Goal: Task Accomplishment & Management: Use online tool/utility

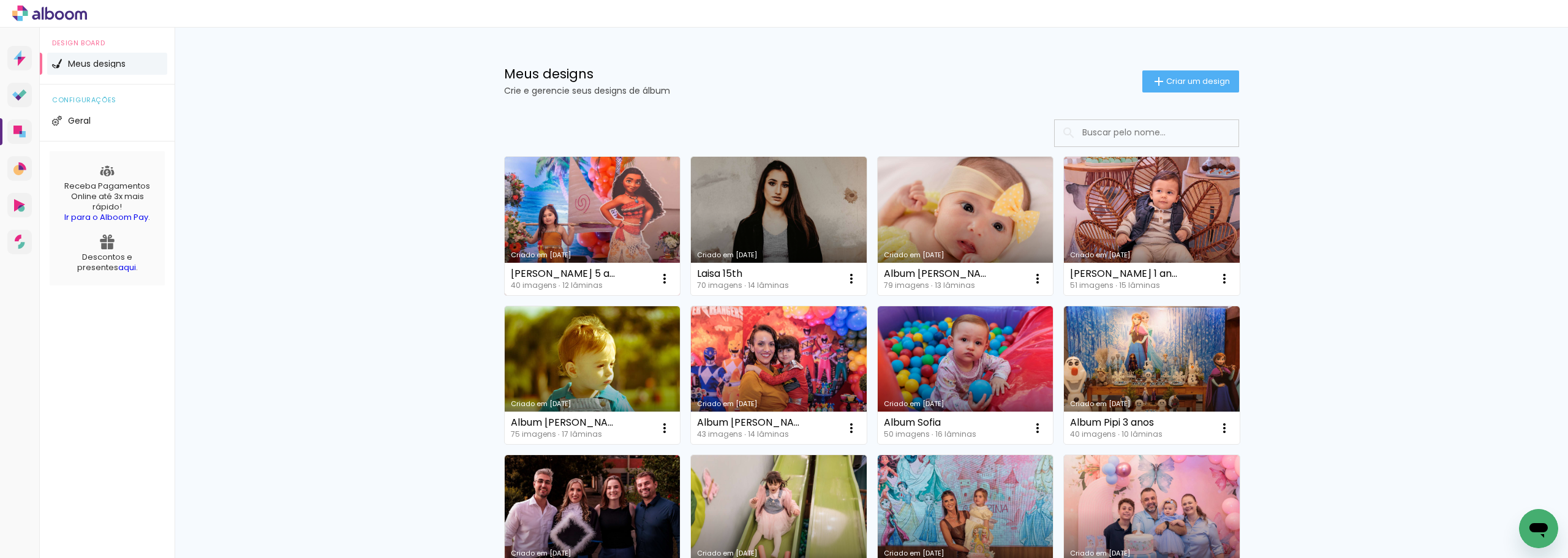
click at [592, 219] on link "Criado em [DATE]" at bounding box center [592, 226] width 175 height 139
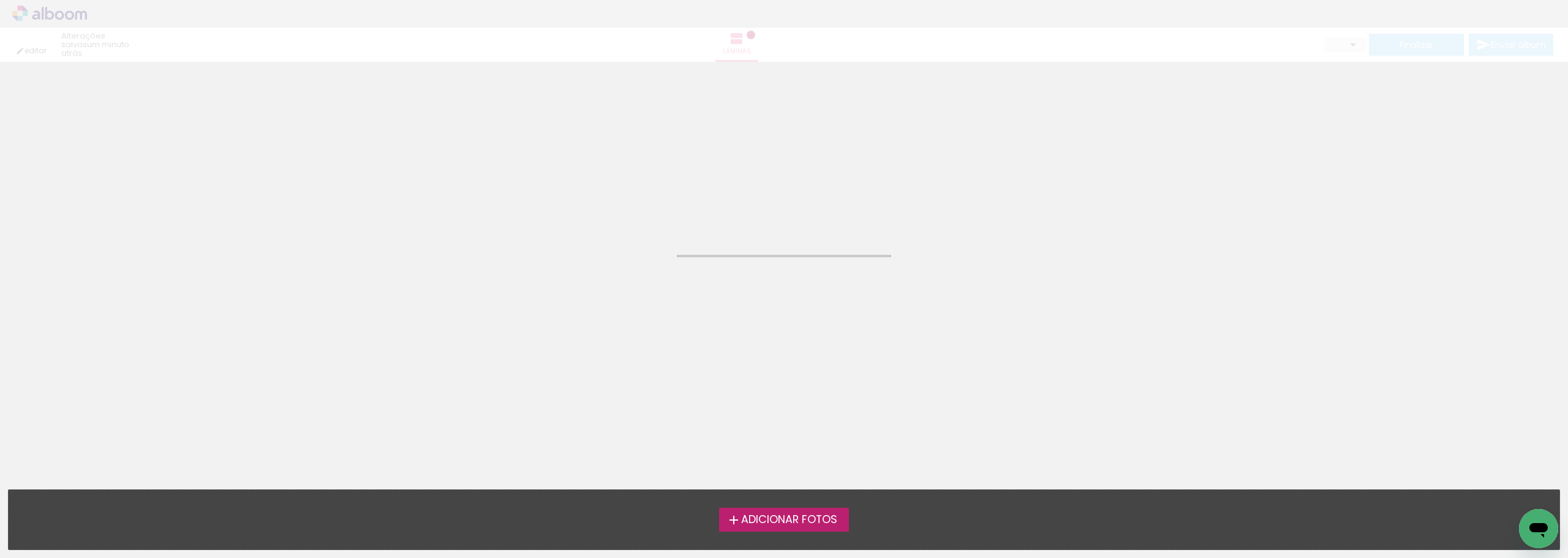
click at [592, 219] on neon-animated-pages "Confirmar Cancelar" at bounding box center [784, 310] width 1568 height 496
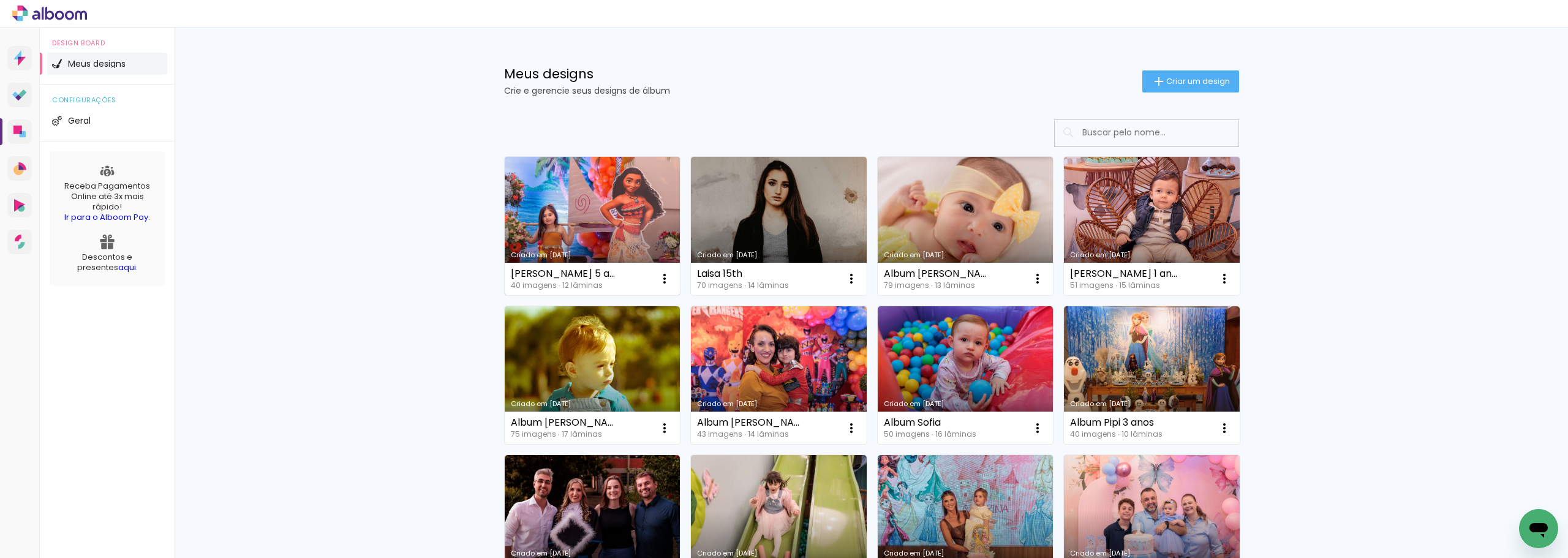
click at [613, 217] on link "Criado em [DATE]" at bounding box center [592, 226] width 175 height 139
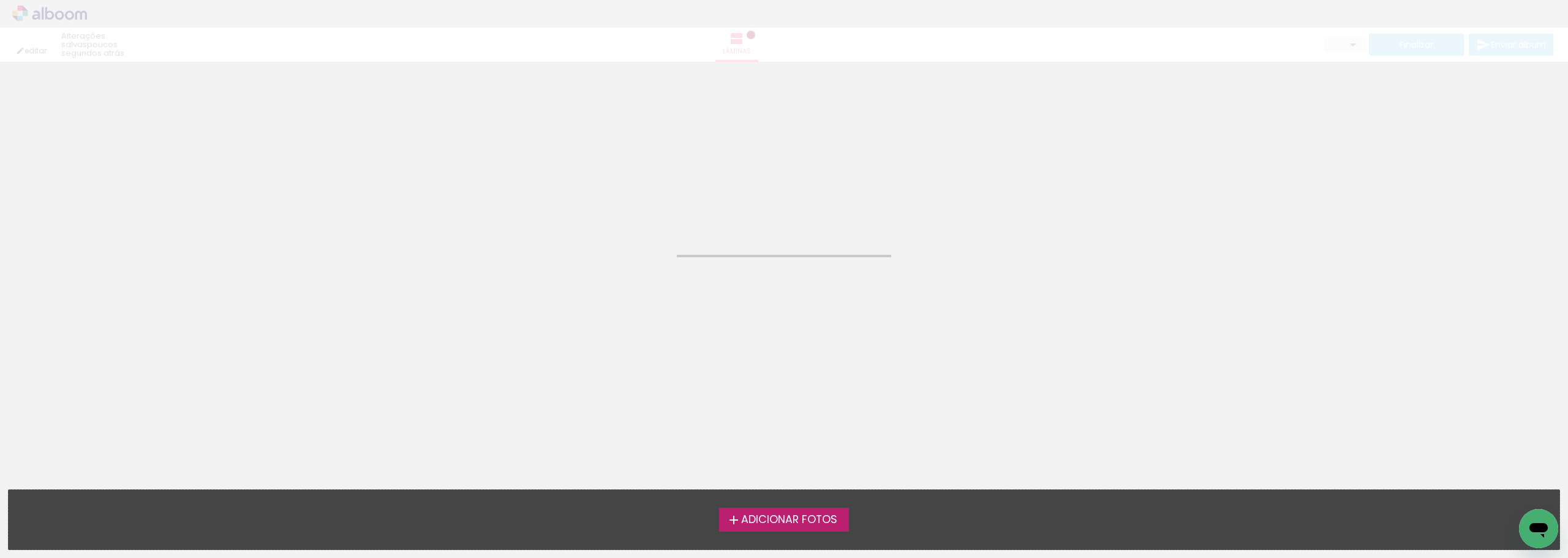
click at [613, 217] on neon-animated-pages "Confirmar Cancelar" at bounding box center [784, 310] width 1568 height 496
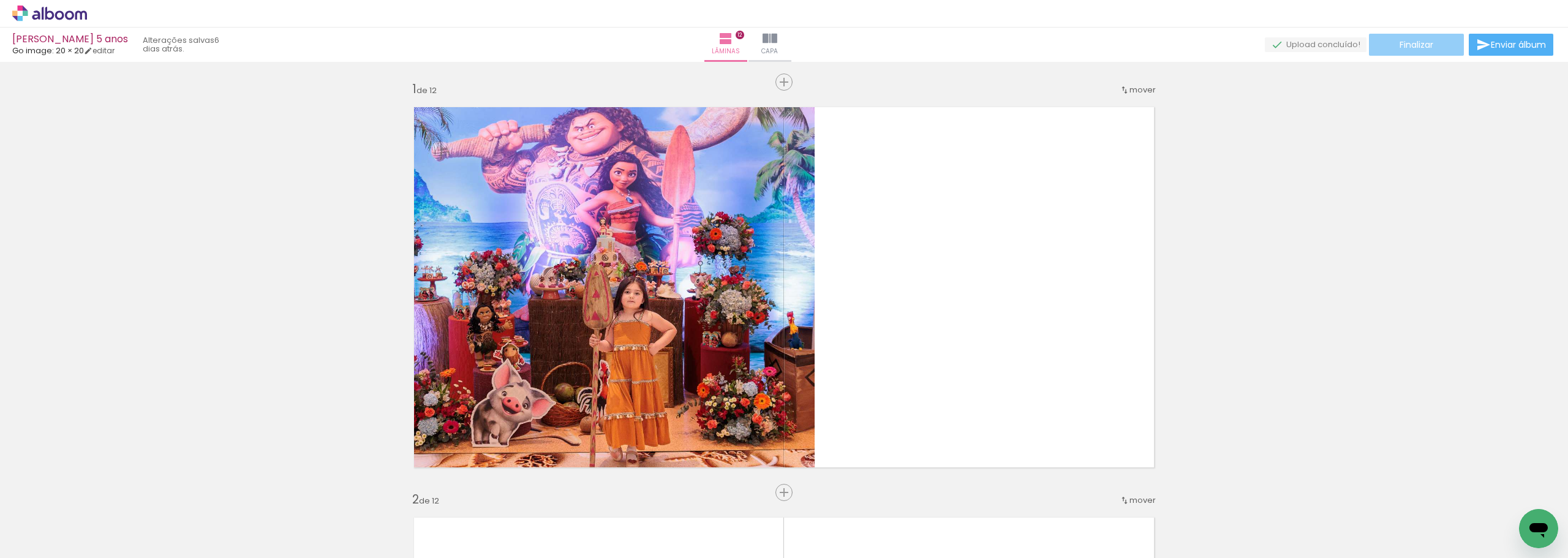
click at [1391, 48] on paper-button "Finalizar" at bounding box center [1417, 45] width 95 height 22
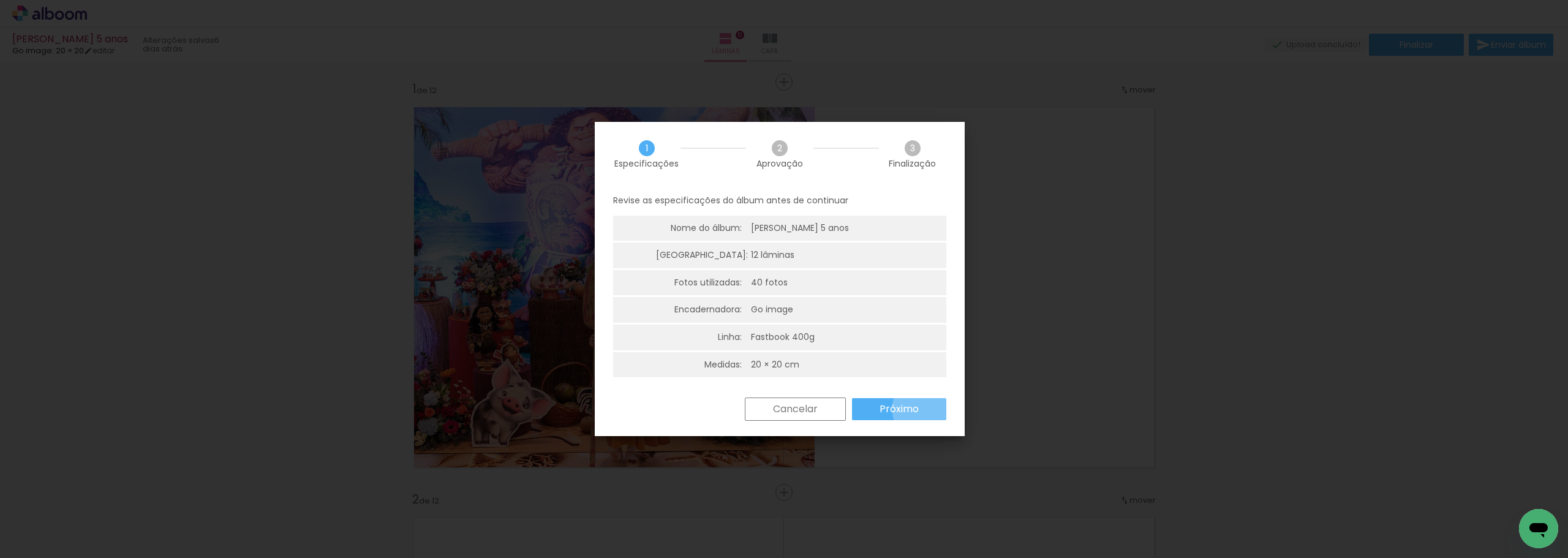
click at [926, 409] on paper-button "Próximo" at bounding box center [900, 409] width 94 height 22
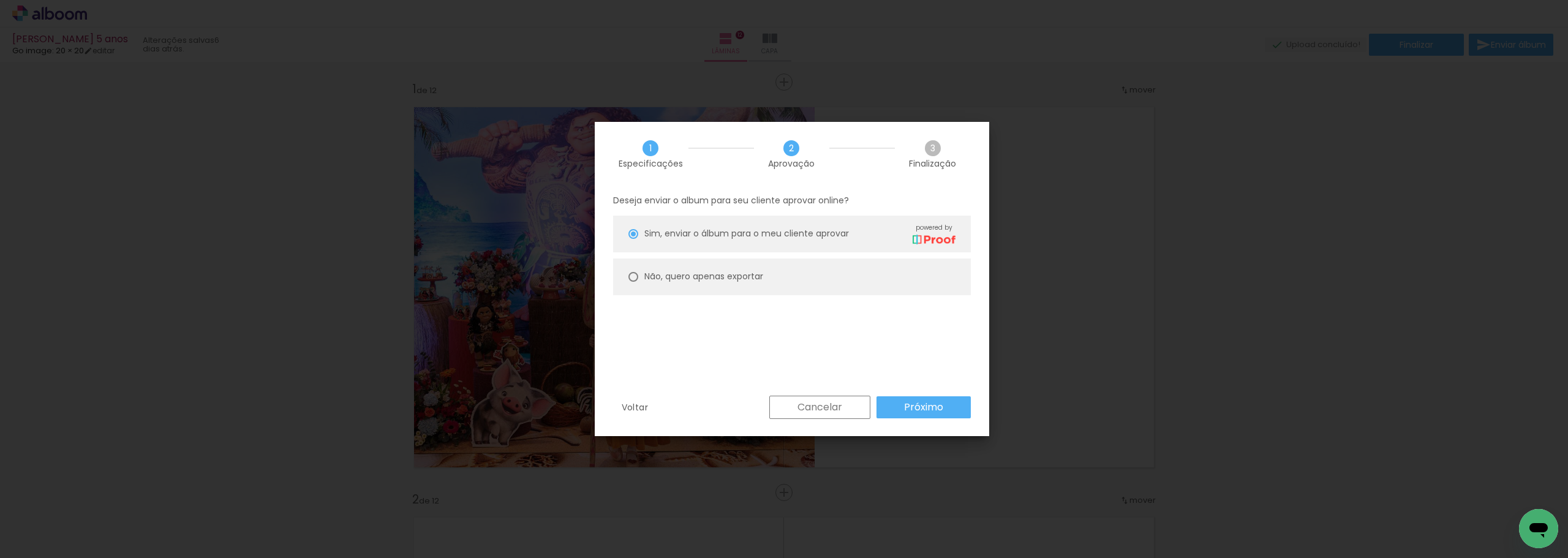
click at [698, 286] on paper-radio-button "Não, quero apenas exportar" at bounding box center [792, 276] width 358 height 37
type paper-radio-button "on"
click at [0, 0] on slot "Próximo" at bounding box center [0, 0] width 0 height 0
type input "Alta, 300 DPI"
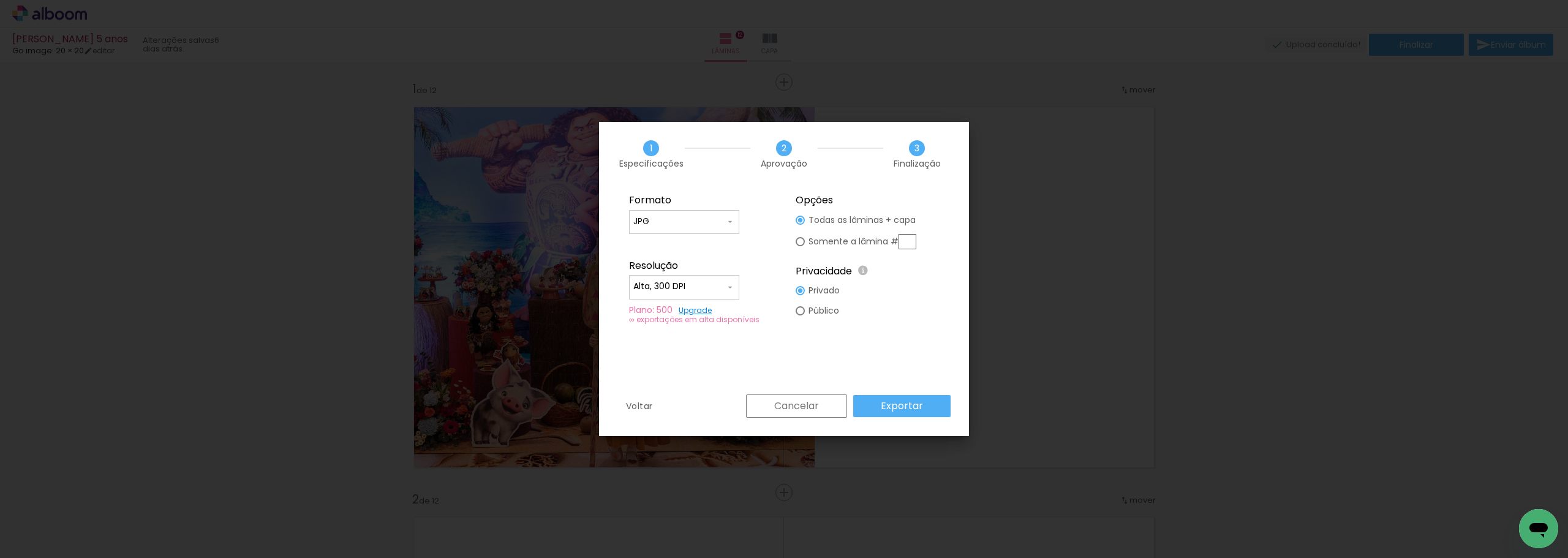
click at [904, 398] on paper-button "Exportar" at bounding box center [902, 407] width 98 height 22
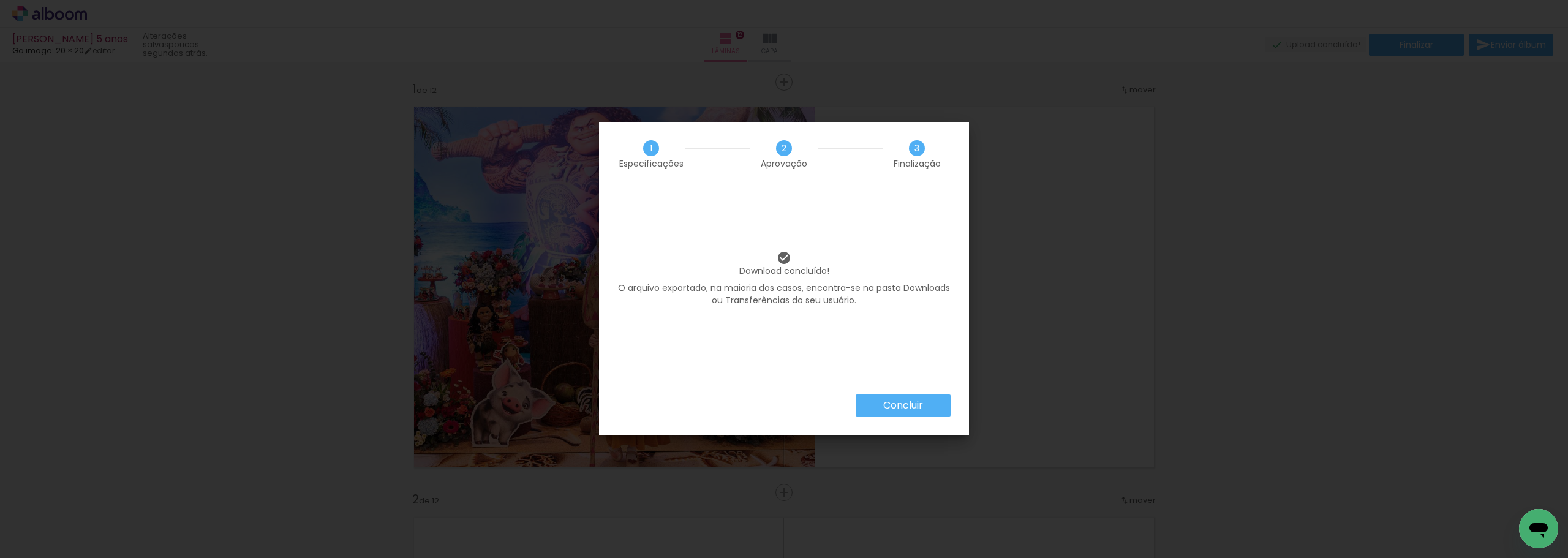
click at [0, 0] on slot "Concluir" at bounding box center [0, 0] width 0 height 0
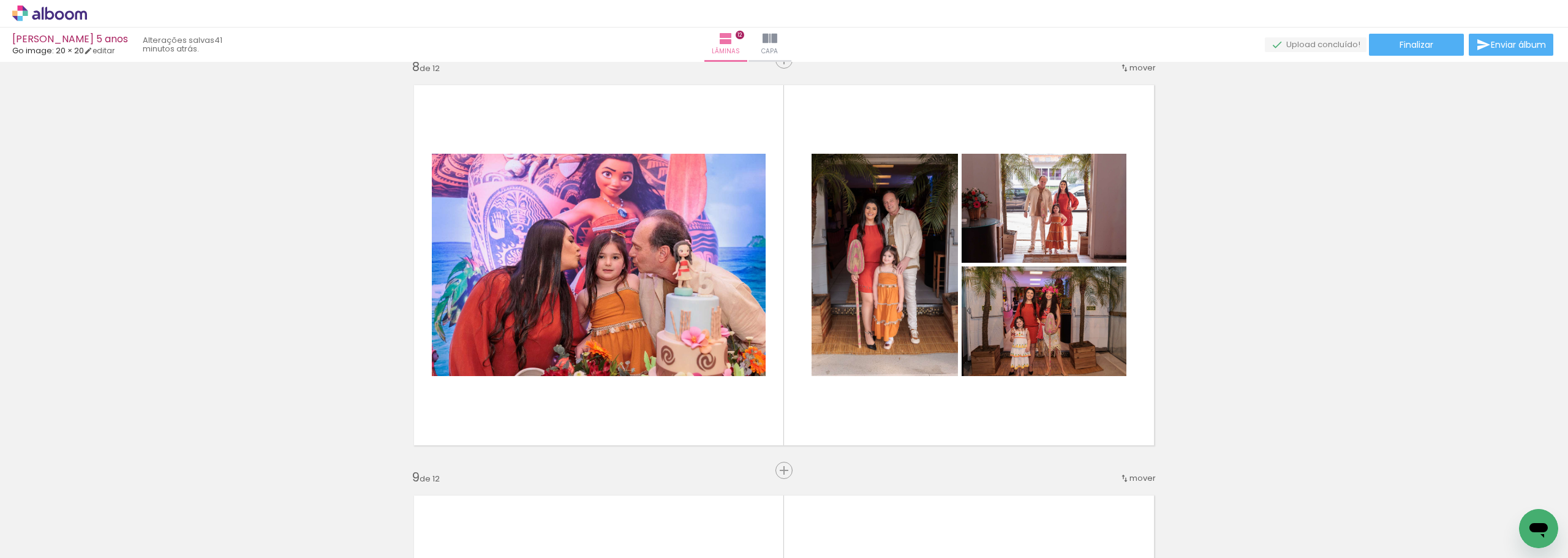
scroll to position [3063, 0]
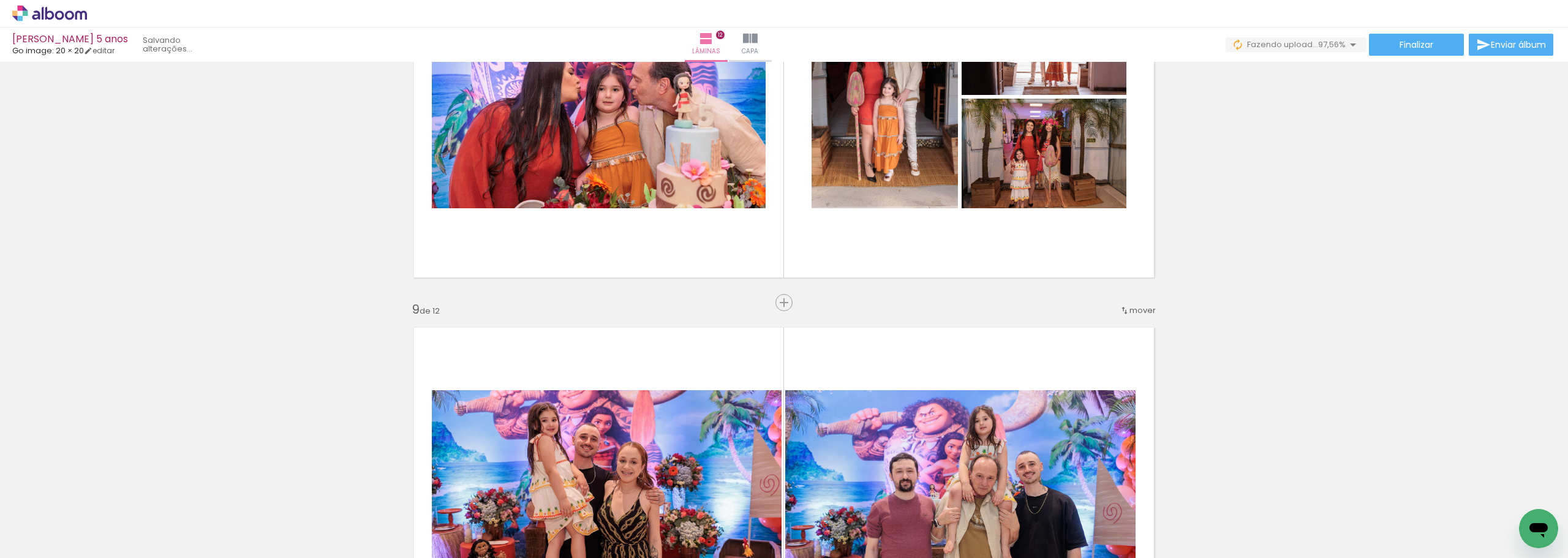
click at [50, 519] on input "Todas as fotos" at bounding box center [34, 521] width 46 height 10
click at [0, 0] on slot "Não utilizadas" at bounding box center [0, 0] width 0 height 0
type input "Não utilizadas"
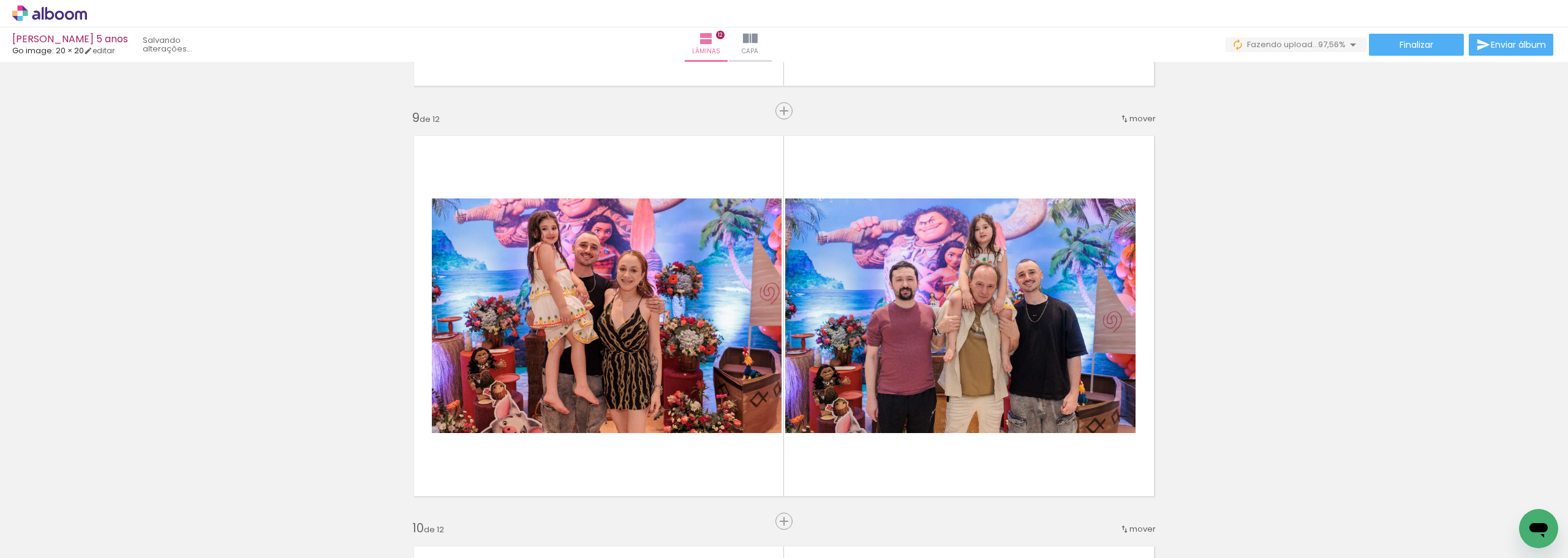
scroll to position [3248, 0]
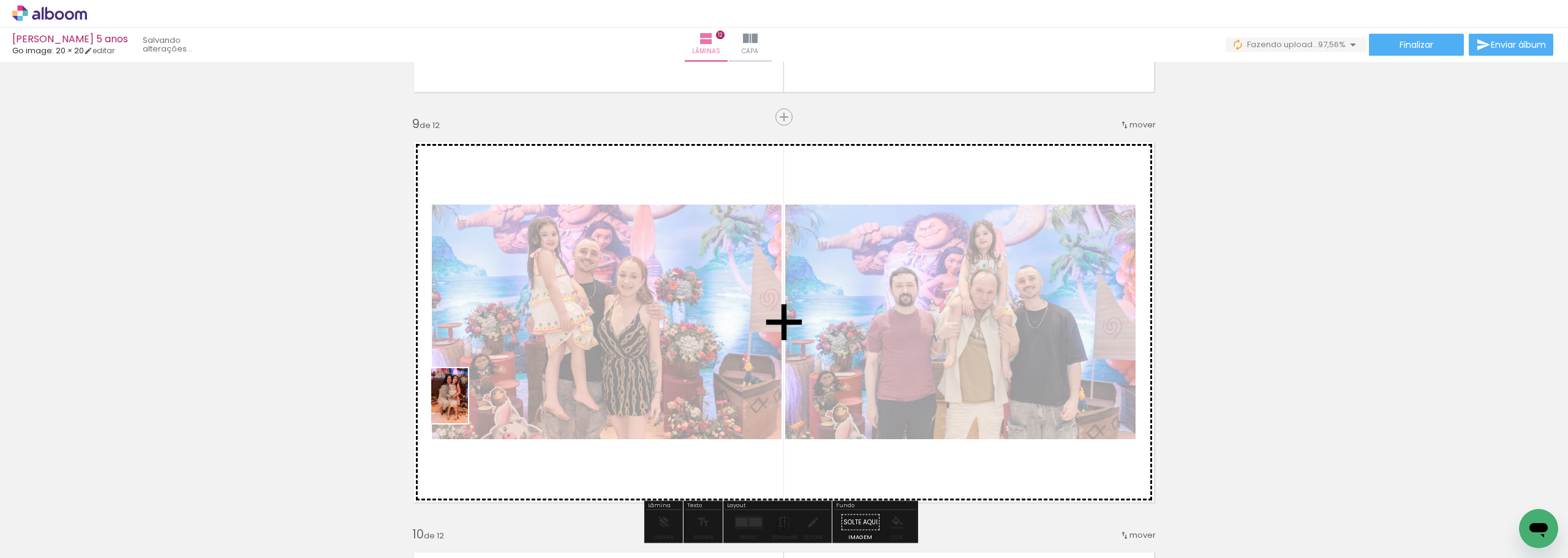
drag, startPoint x: 134, startPoint y: 519, endPoint x: 468, endPoint y: 405, distance: 352.9
click at [468, 405] on quentale-workspace at bounding box center [784, 279] width 1568 height 558
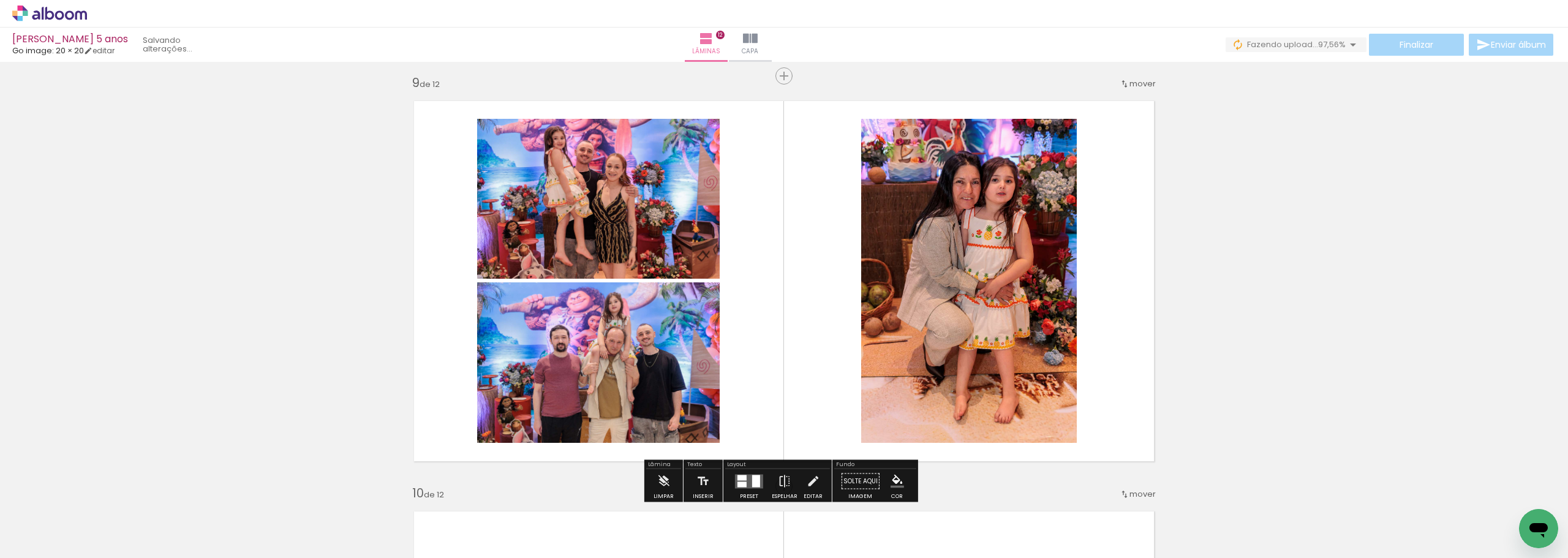
scroll to position [3493, 0]
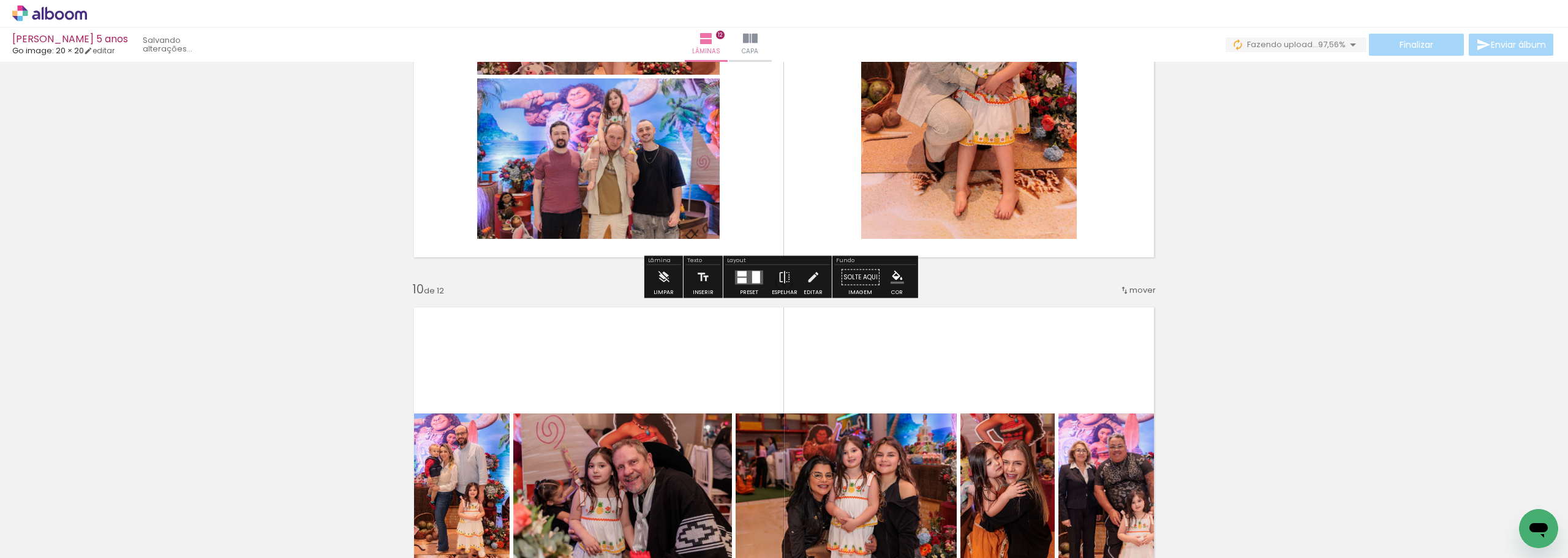
click at [745, 278] on quentale-layouter at bounding box center [749, 277] width 28 height 14
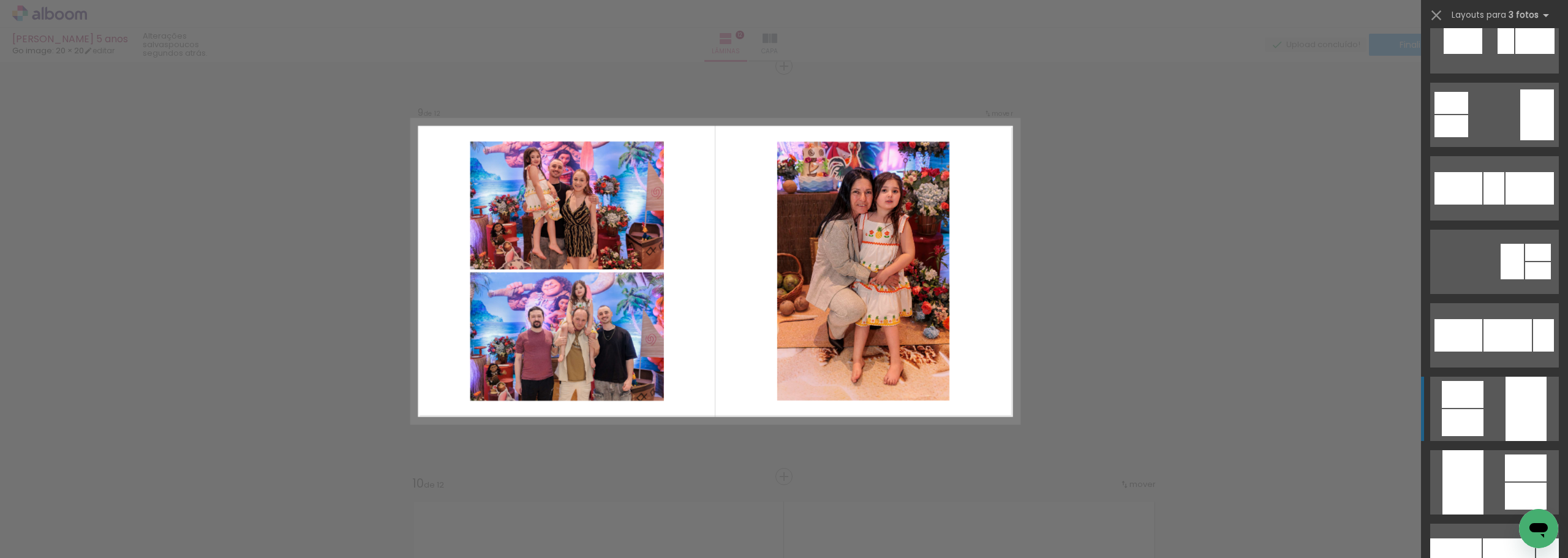
scroll to position [1164, 0]
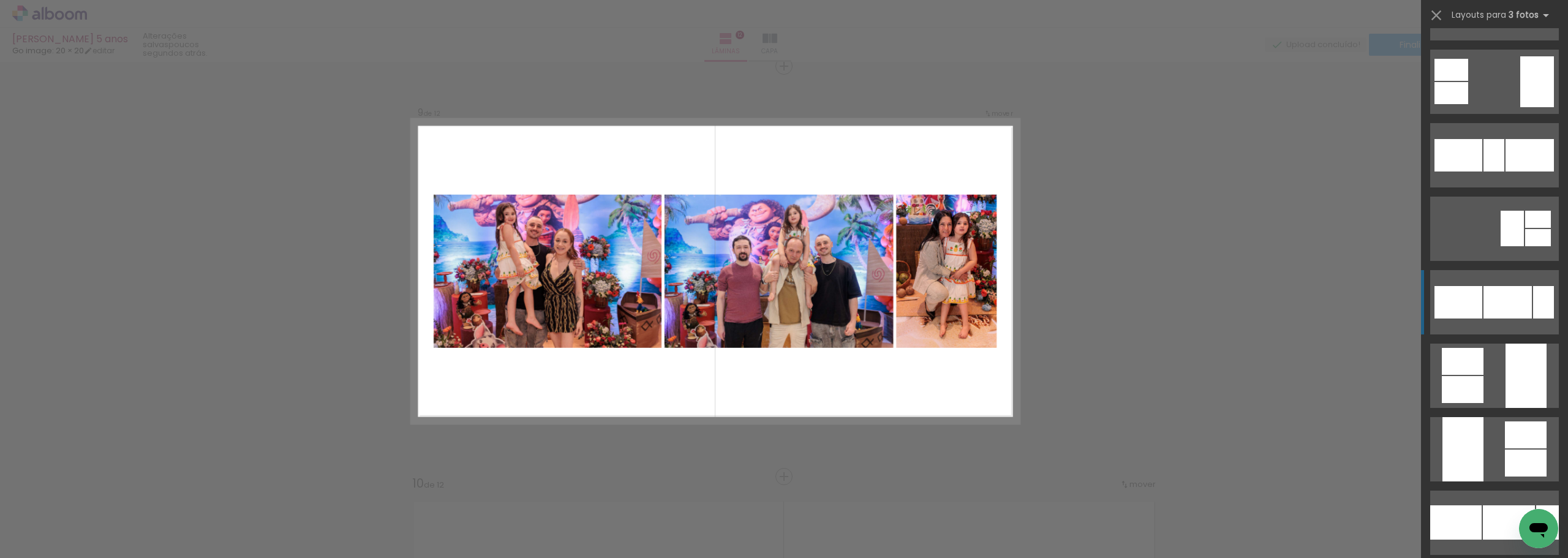
click at [1512, 299] on div at bounding box center [1507, 302] width 49 height 33
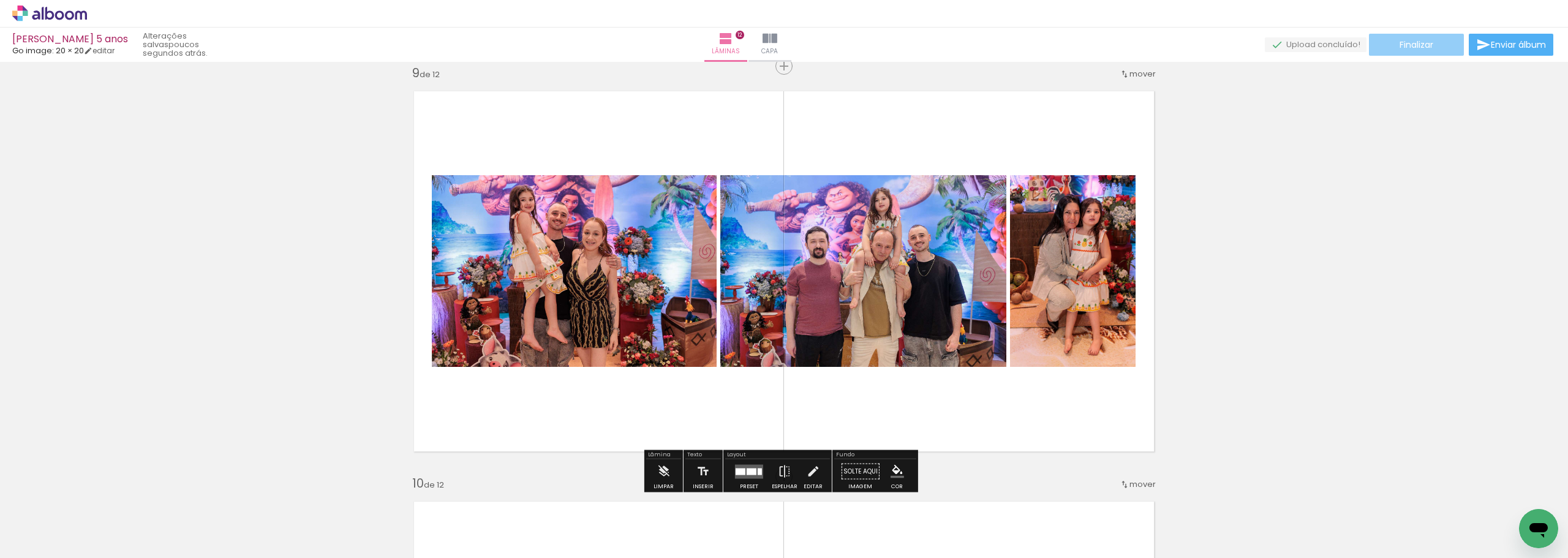
click at [1421, 46] on span "Finalizar" at bounding box center [1416, 45] width 33 height 9
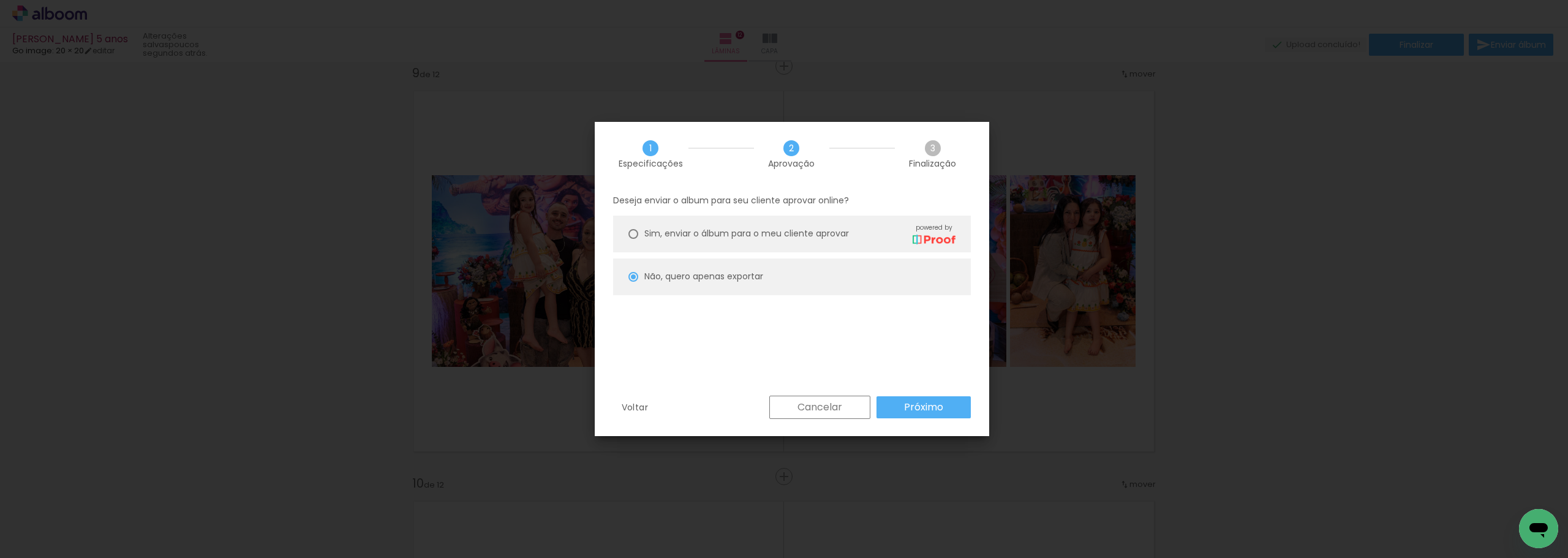
scroll to position [1164, 0]
click at [0, 0] on slot "Próximo" at bounding box center [0, 0] width 0 height 0
type input "Alta, 300 DPI"
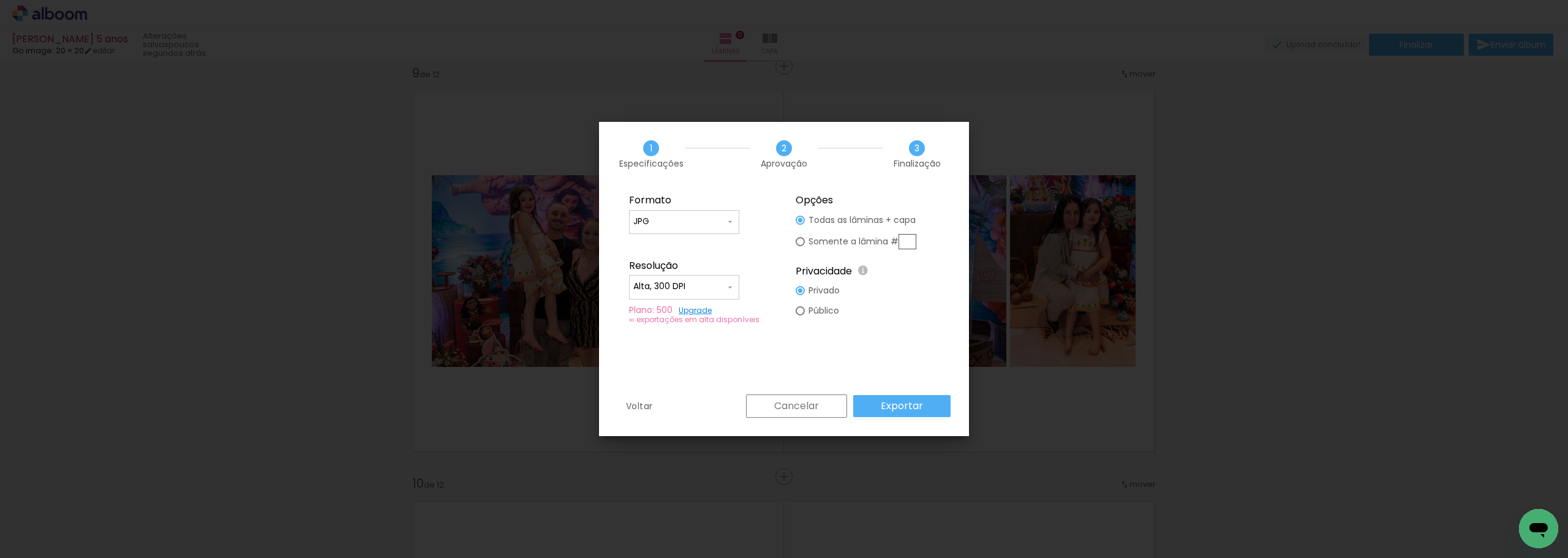
click at [911, 244] on input "text" at bounding box center [907, 241] width 18 height 15
type paper-radio-button "on"
type input "9"
click at [0, 0] on slot "Exportar" at bounding box center [0, 0] width 0 height 0
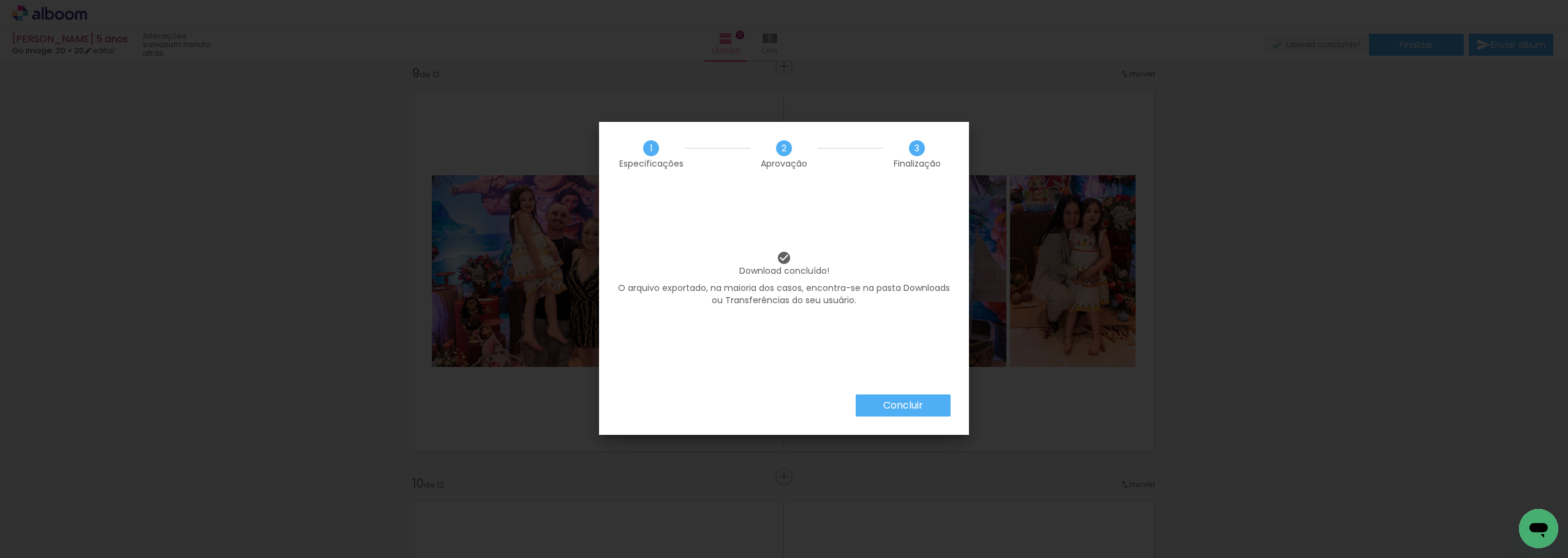
click at [0, 0] on slot "Concluir" at bounding box center [0, 0] width 0 height 0
